Goal: Register for event/course

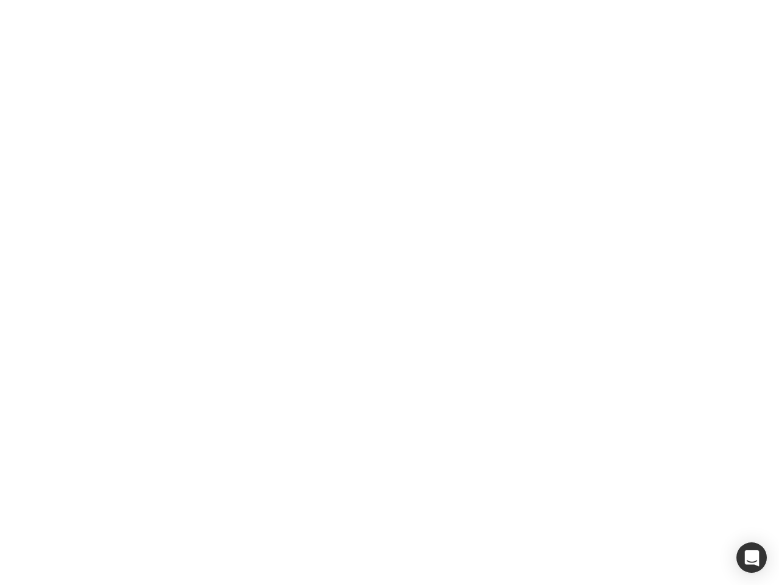
click at [390, 292] on div at bounding box center [389, 292] width 779 height 585
click at [752, 557] on div "button" at bounding box center [752, 557] width 30 height 30
